Goal: Information Seeking & Learning: Check status

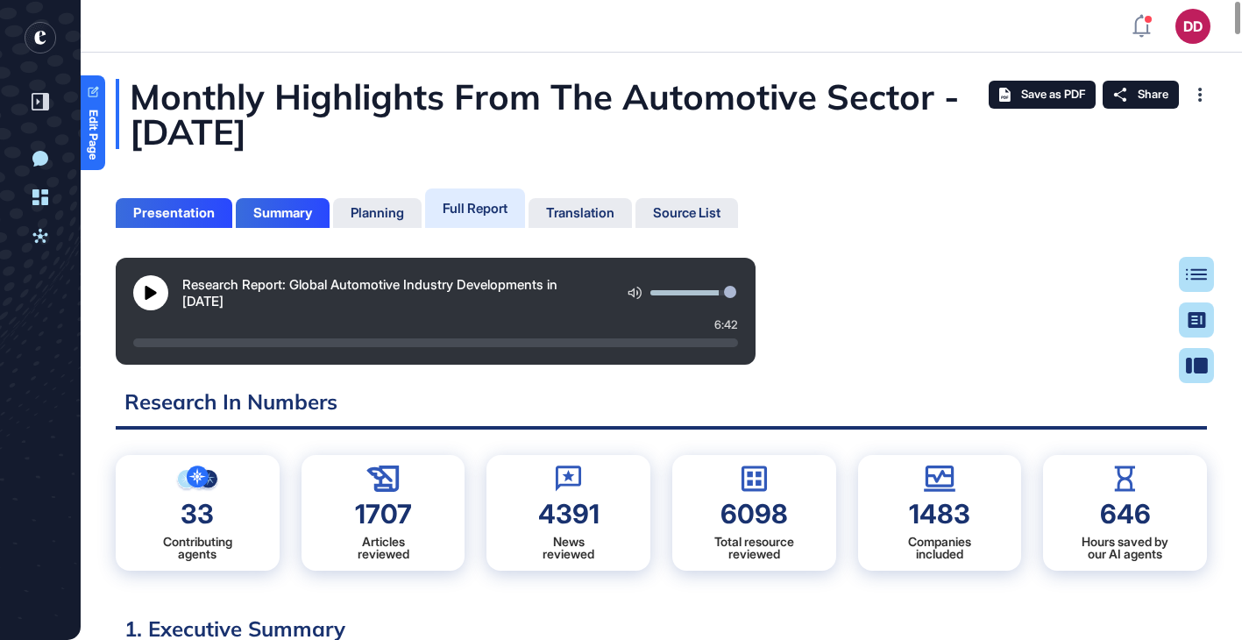
scroll to position [8, 1]
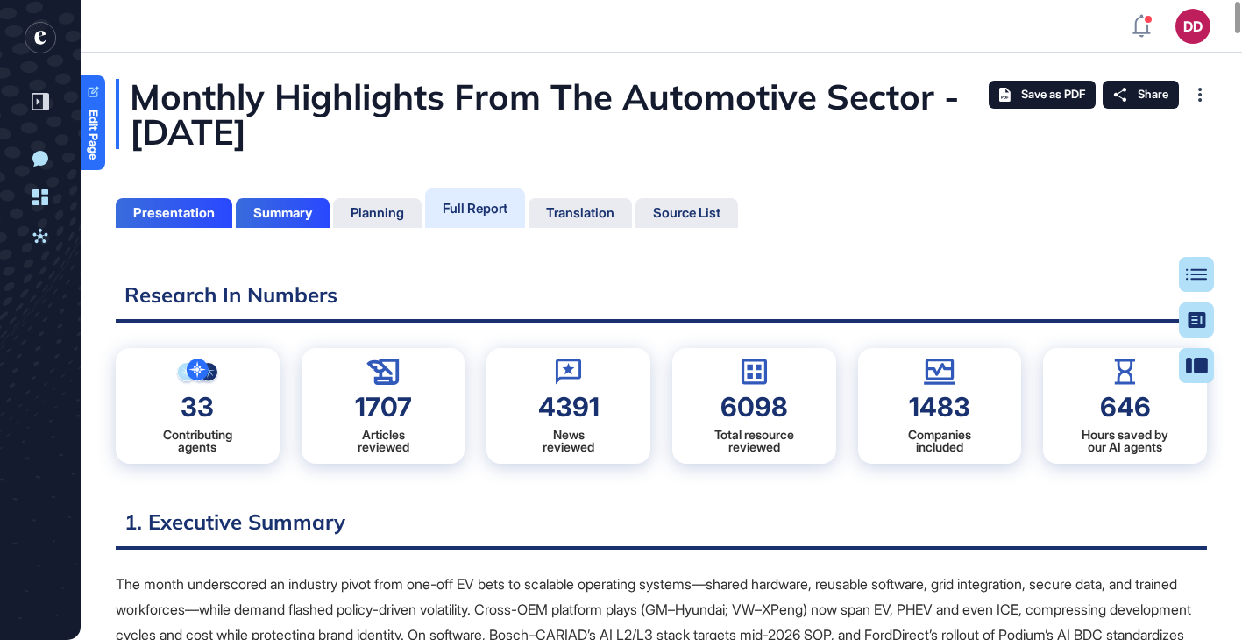
scroll to position [552, 4]
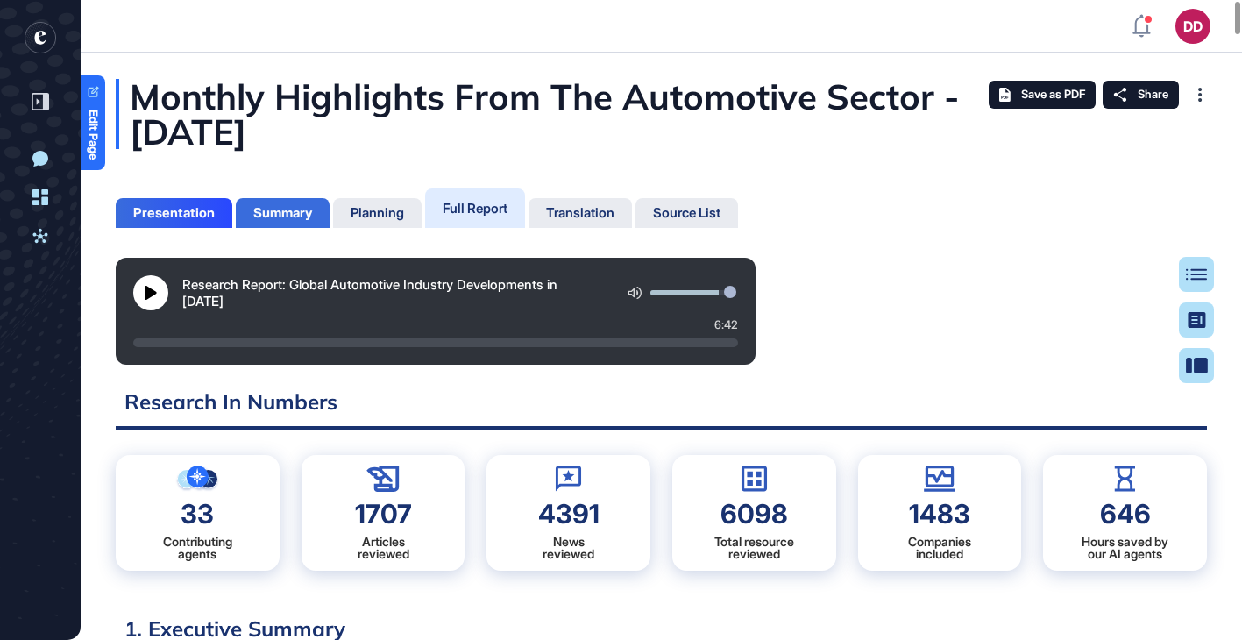
click at [283, 209] on div "Summary" at bounding box center [282, 213] width 59 height 16
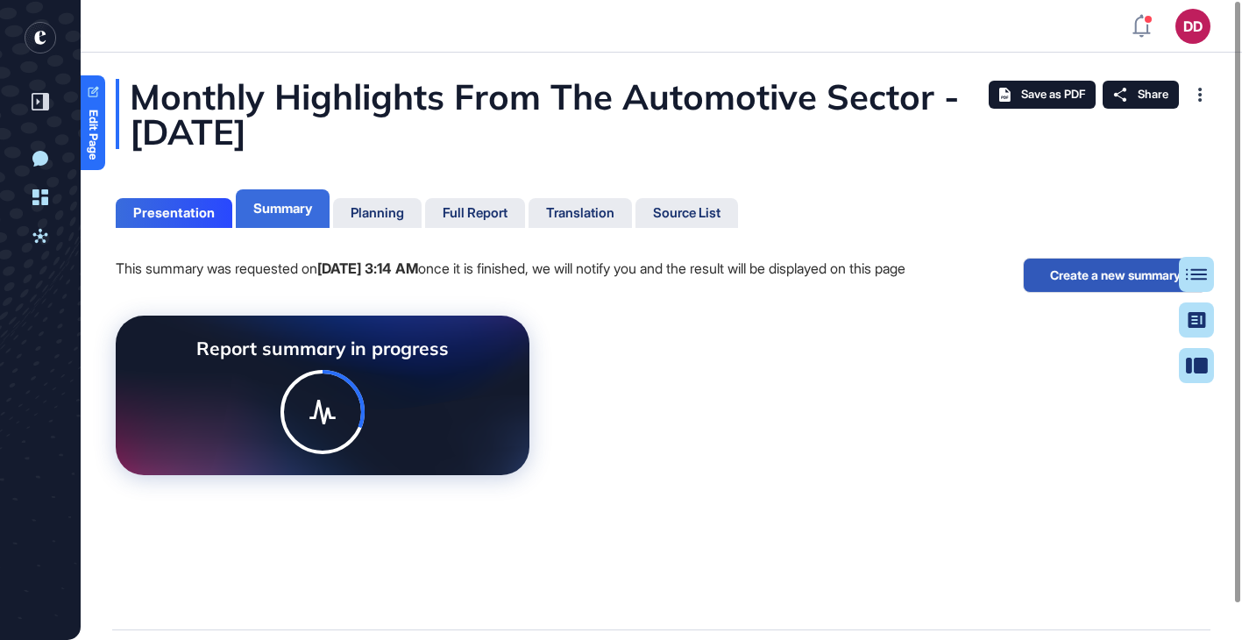
scroll to position [8, 1]
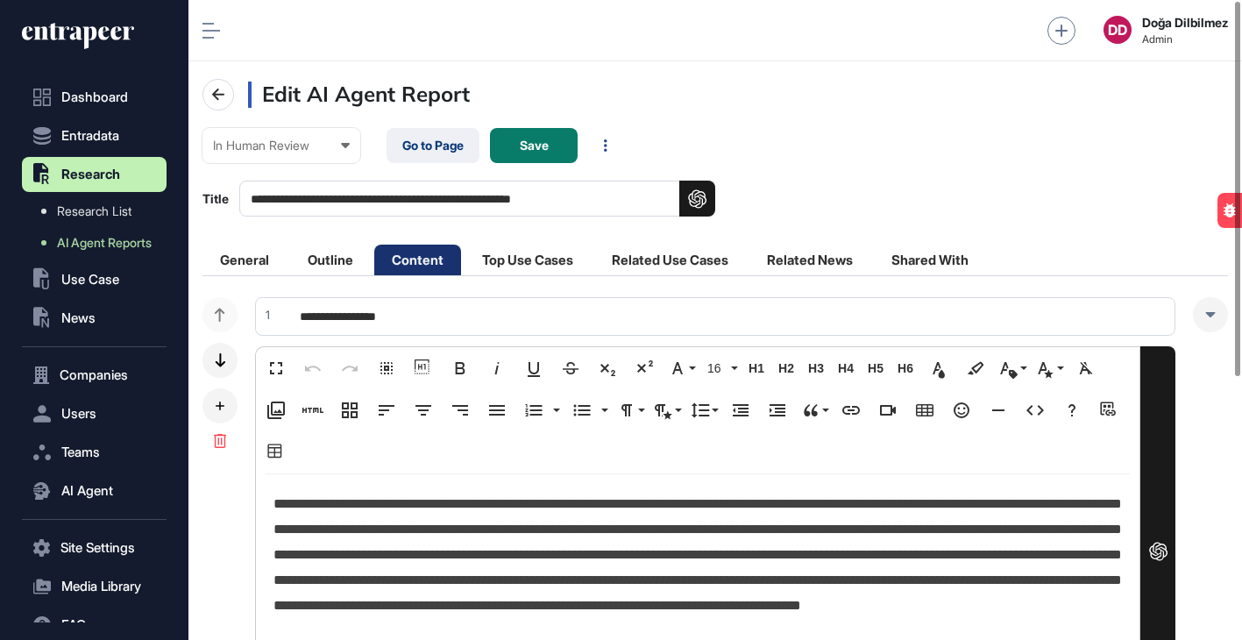
scroll to position [1, 1]
click at [262, 255] on li "General" at bounding box center [244, 260] width 84 height 31
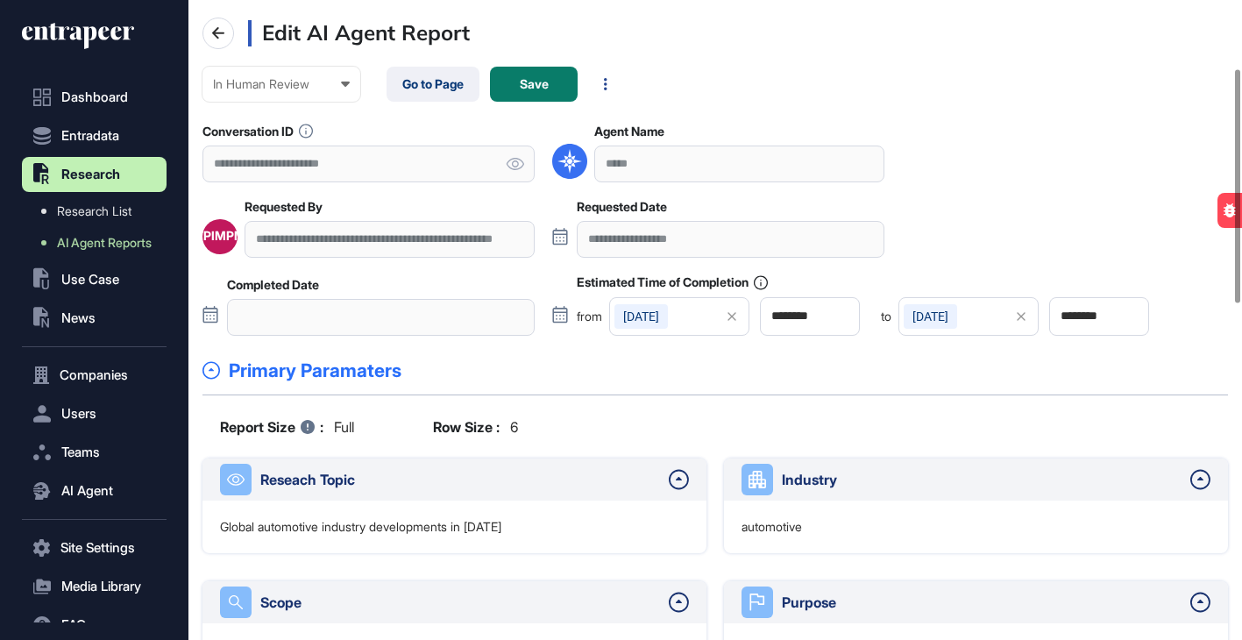
scroll to position [192, 0]
